Goal: Transaction & Acquisition: Purchase product/service

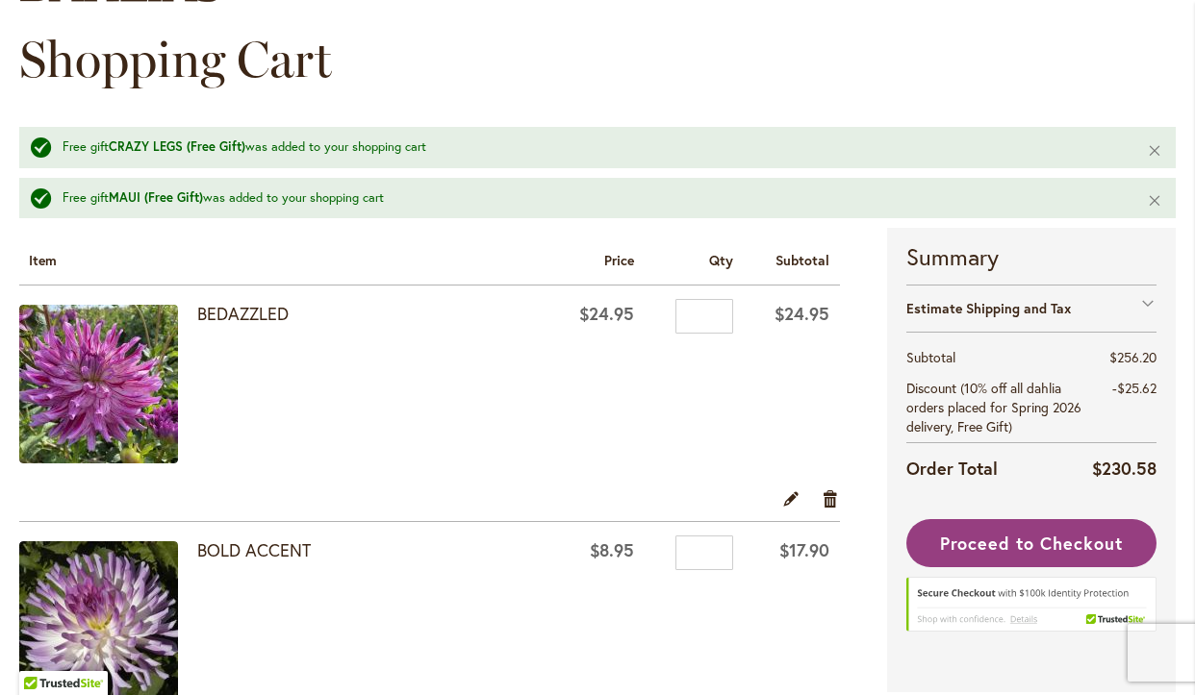
scroll to position [245, 0]
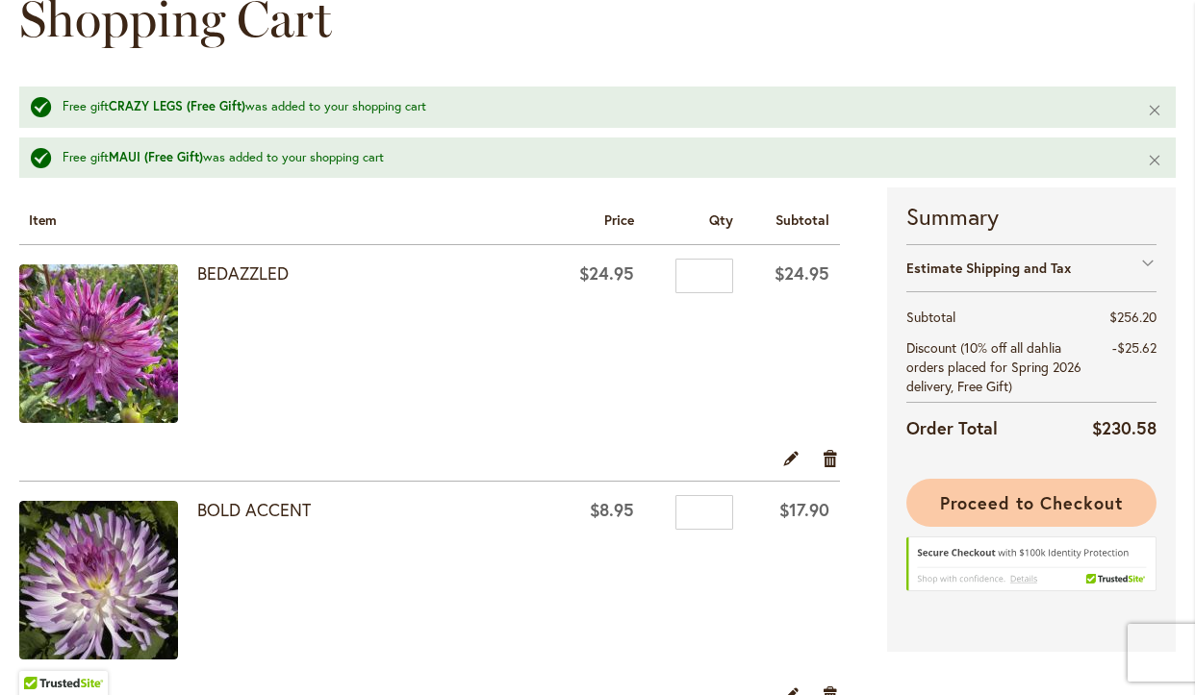
click at [978, 511] on span "Proceed to Checkout" at bounding box center [1031, 503] width 183 height 23
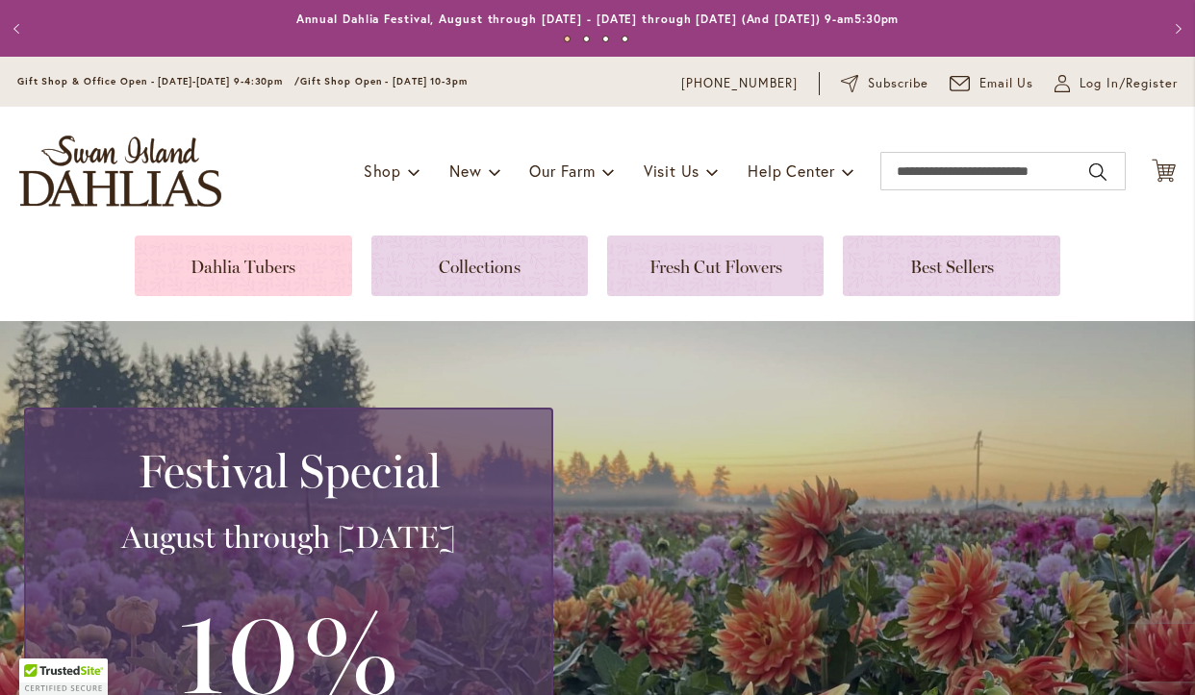
click at [289, 270] on link at bounding box center [243, 266] width 216 height 61
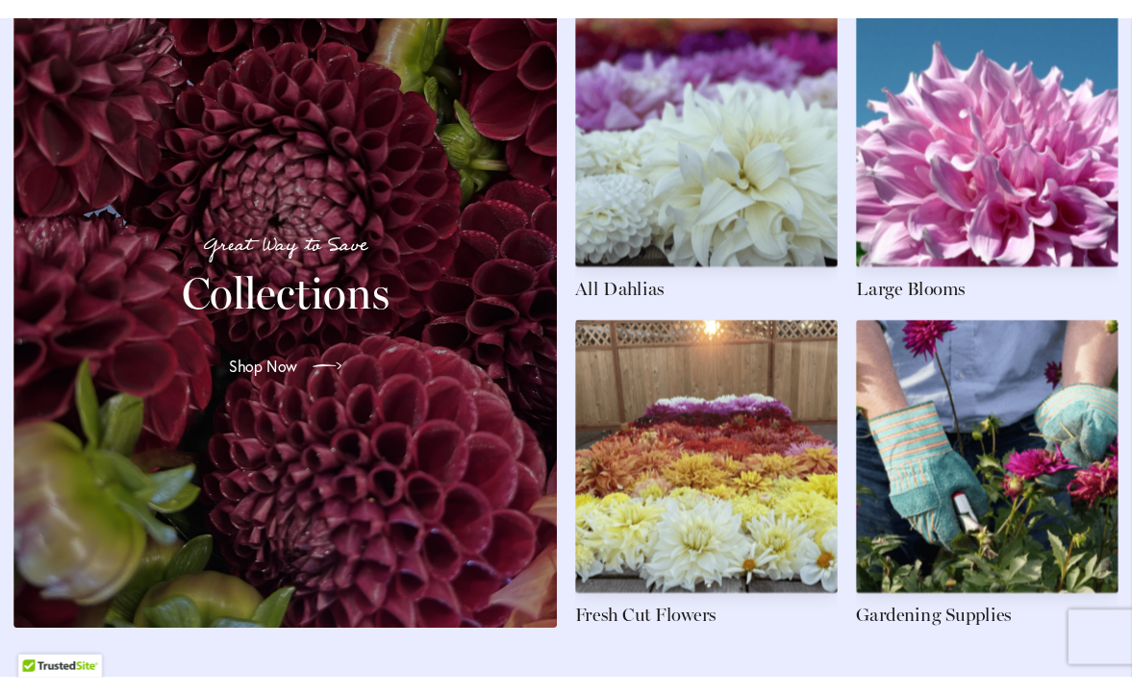
scroll to position [2872, 0]
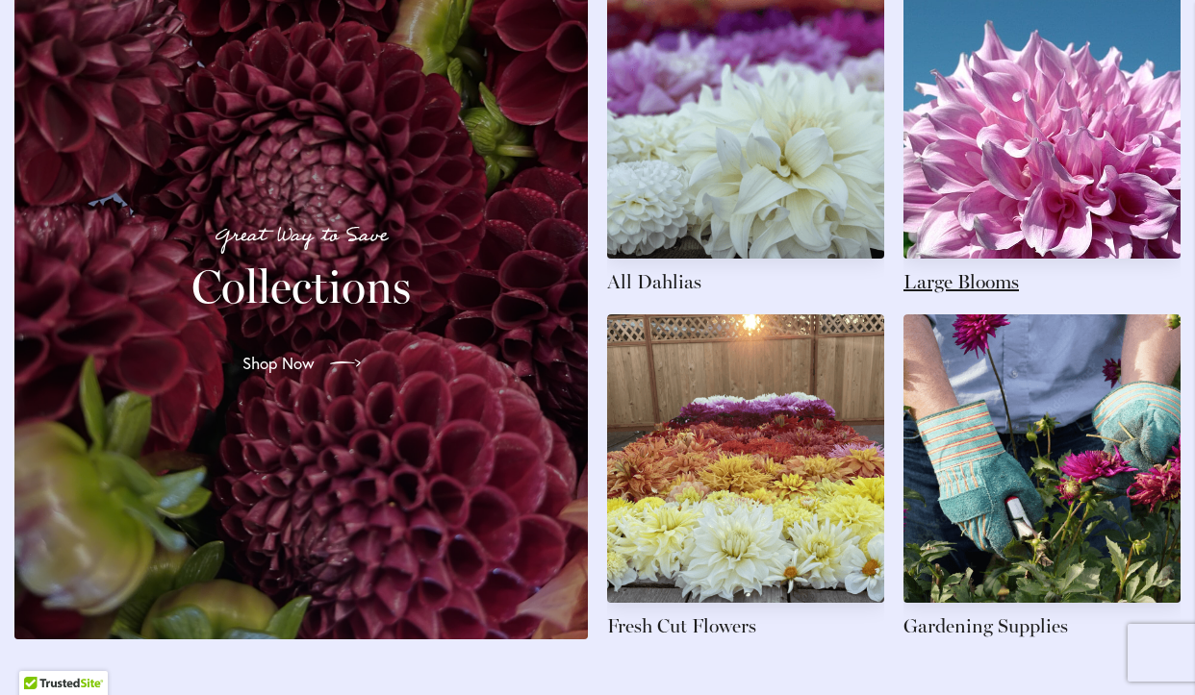
click at [1059, 202] on link at bounding box center [1041, 132] width 277 height 325
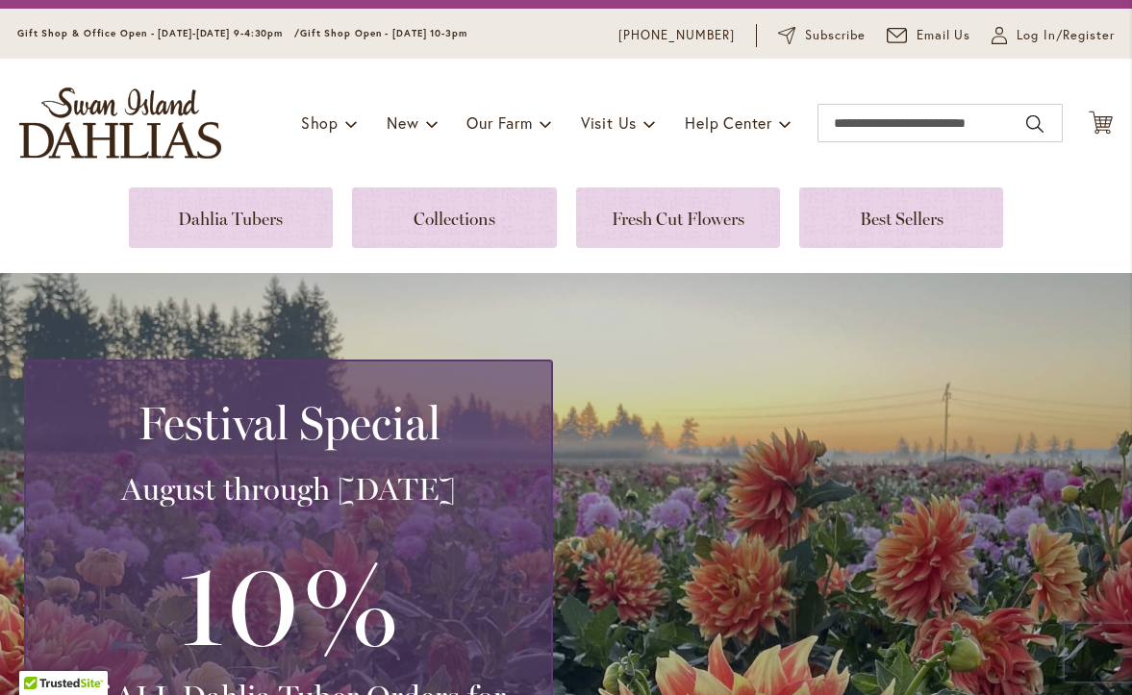
scroll to position [0, 0]
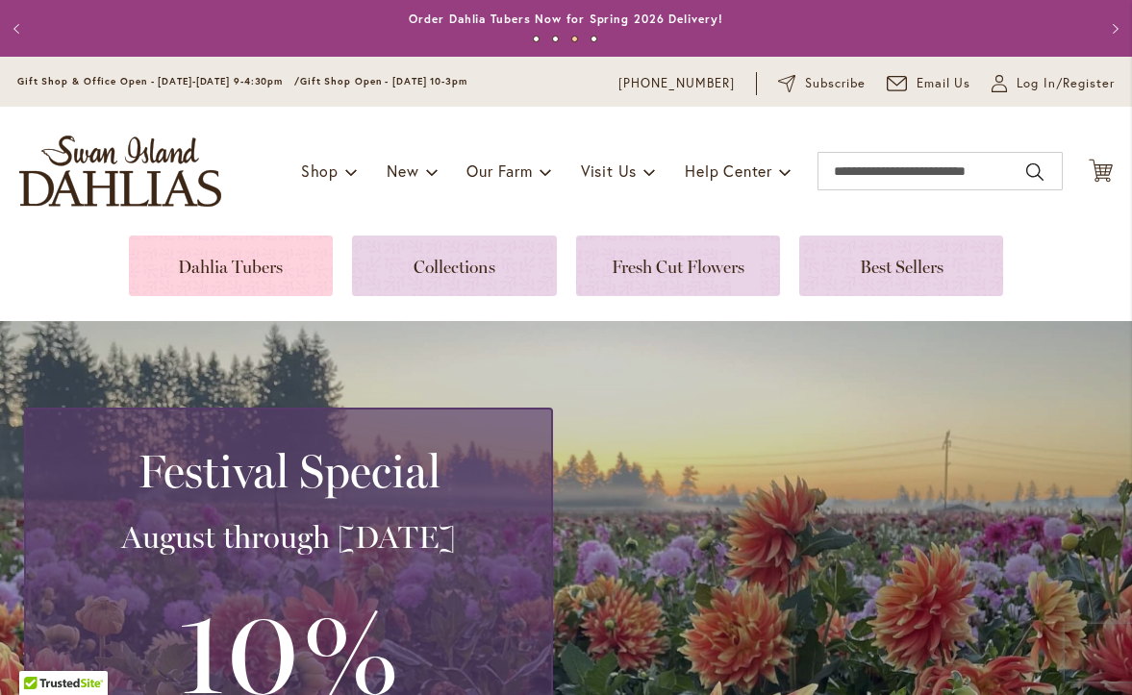
click at [268, 241] on link at bounding box center [231, 266] width 204 height 61
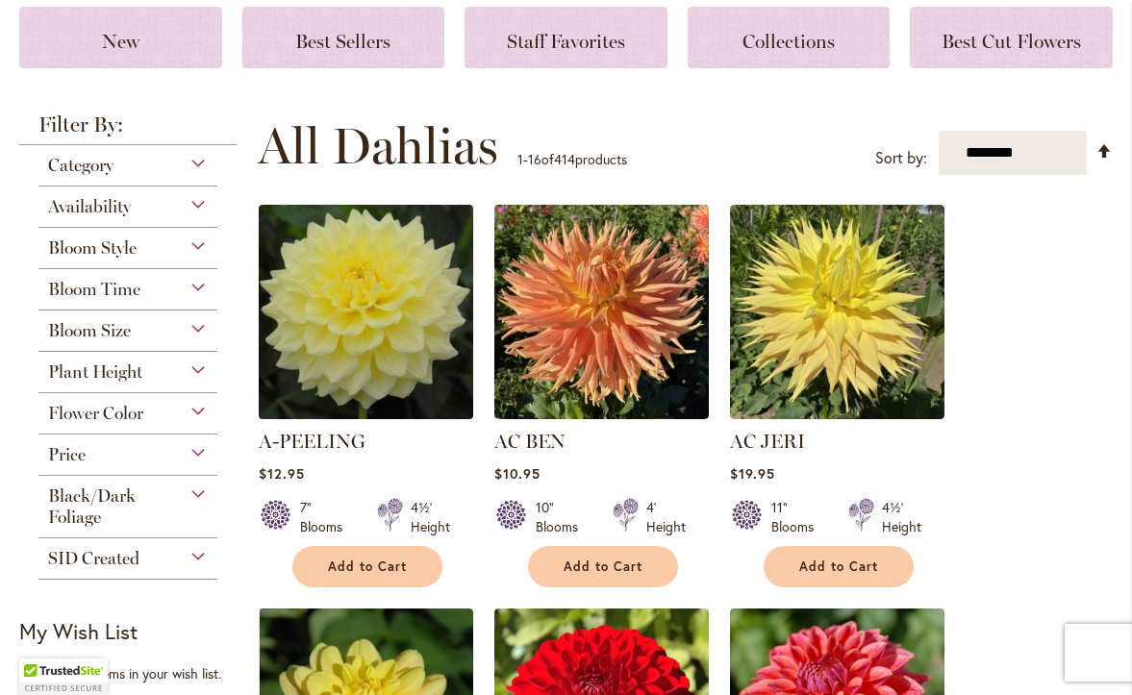
scroll to position [310, 0]
